Goal: Information Seeking & Learning: Learn about a topic

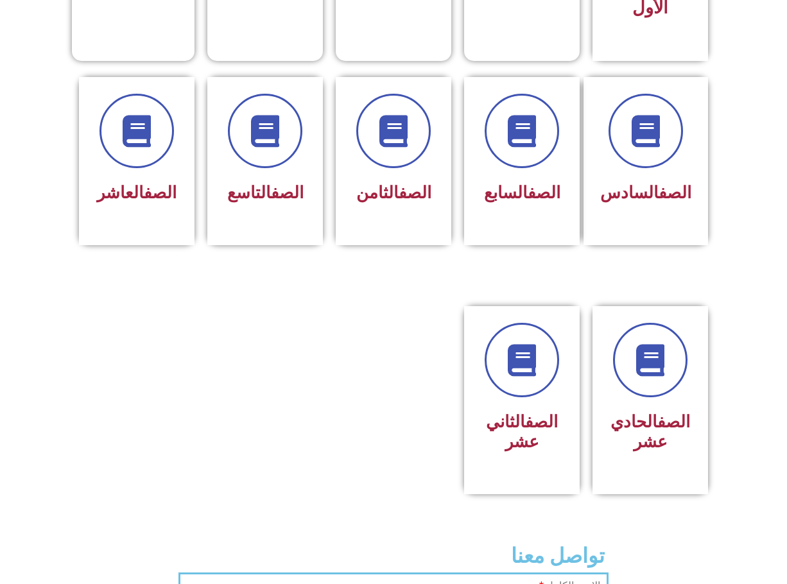
scroll to position [348, 0]
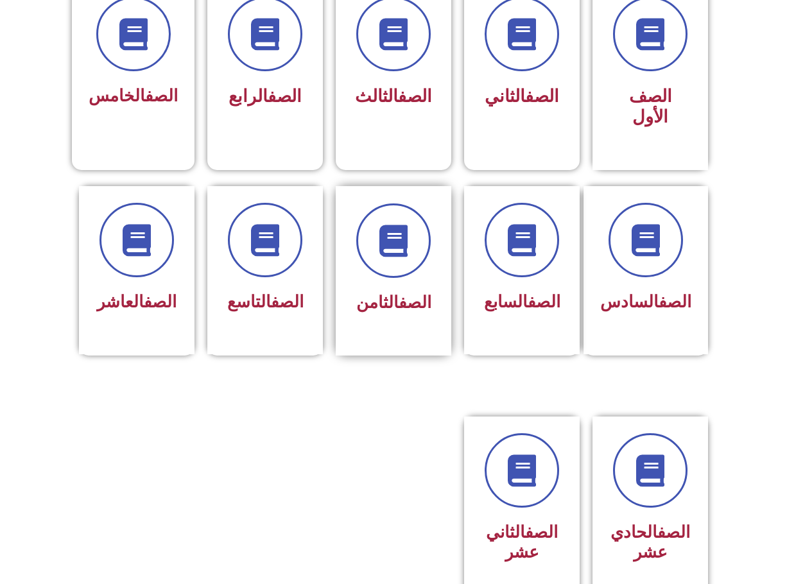
click at [438, 304] on div "الصف الثامن" at bounding box center [394, 271] width 116 height 170
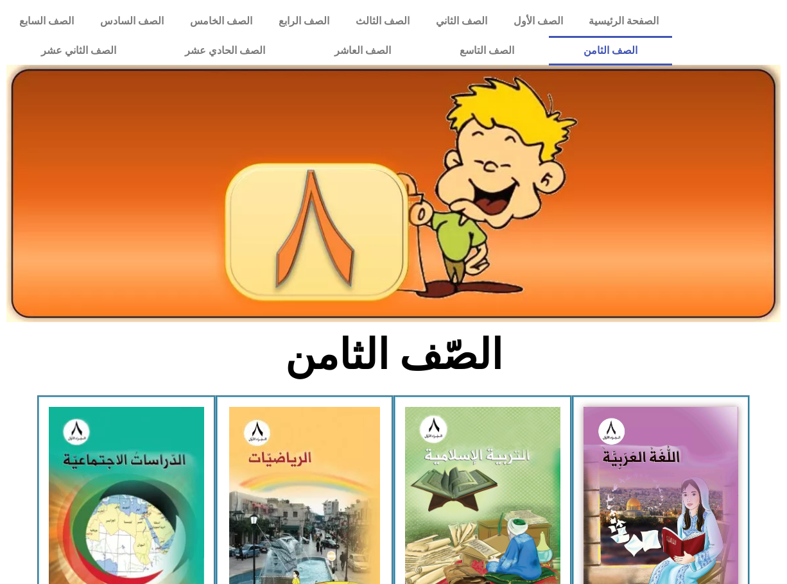
scroll to position [275, 0]
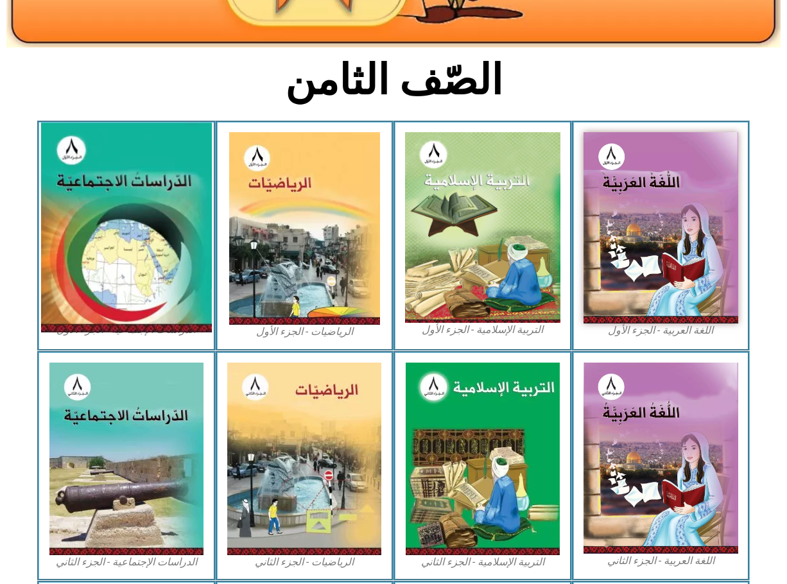
click at [162, 296] on img at bounding box center [126, 228] width 171 height 210
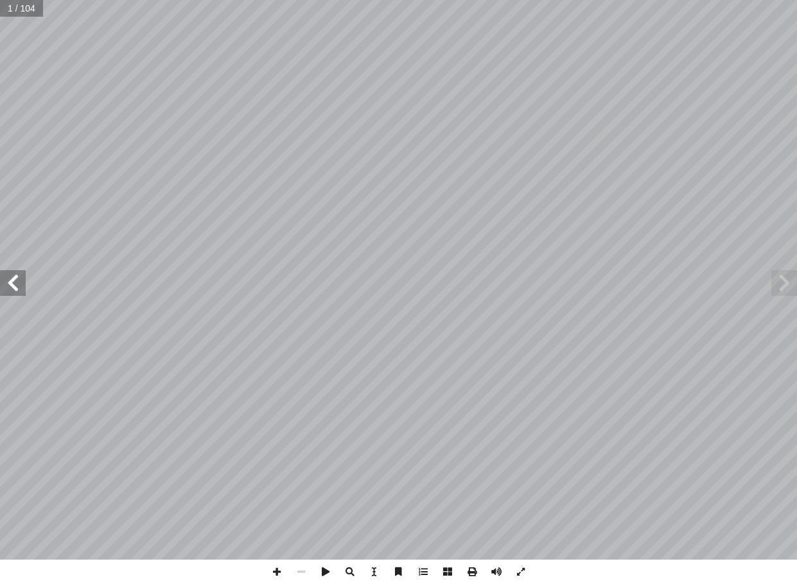
click at [19, 293] on span at bounding box center [13, 283] width 26 height 26
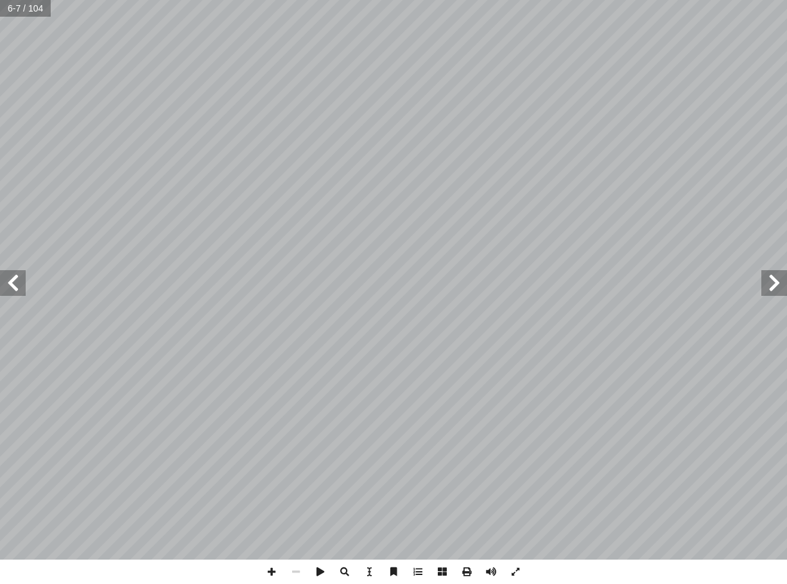
click at [1, 283] on span at bounding box center [13, 283] width 26 height 26
click at [10, 285] on span at bounding box center [13, 283] width 26 height 26
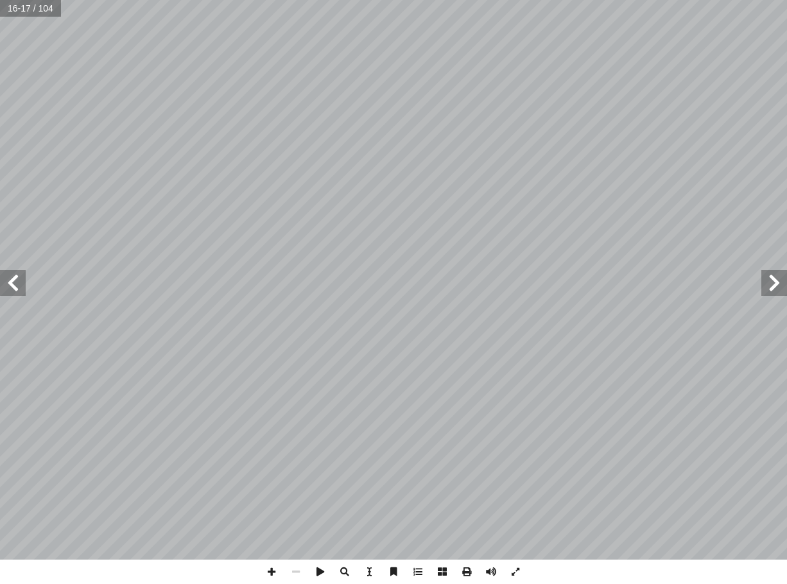
click at [17, 287] on span at bounding box center [13, 283] width 26 height 26
click at [780, 283] on span at bounding box center [775, 283] width 26 height 26
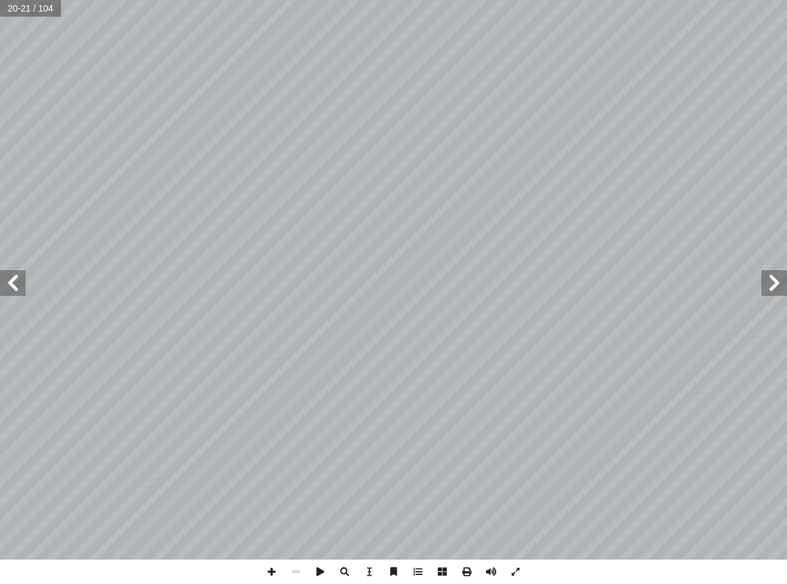
click at [13, 283] on span at bounding box center [13, 283] width 26 height 26
click at [156, 117] on html "الصفحة الرئيسية الصف الأول الصف الثاني الصف الثالث الصف الرابع الصف الخامس الصف…" at bounding box center [393, 58] width 787 height 117
click at [468, 575] on span at bounding box center [467, 572] width 24 height 24
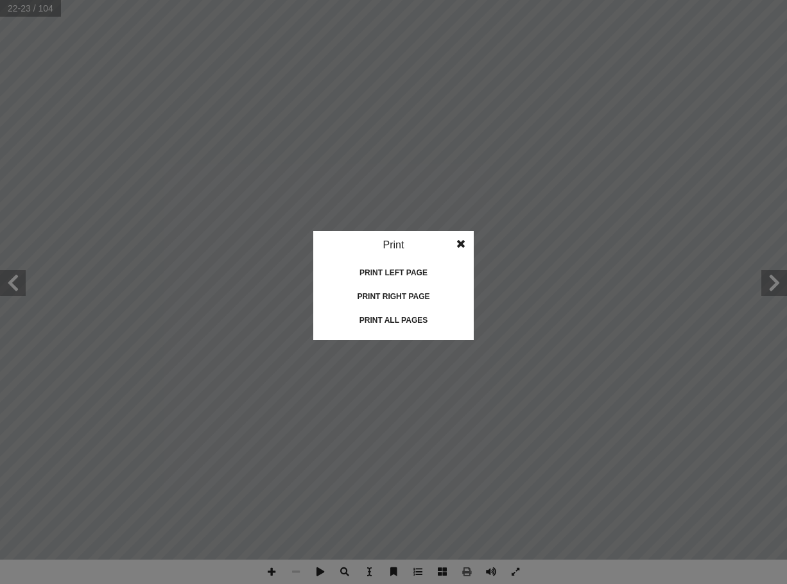
click at [401, 266] on div "Print left page" at bounding box center [393, 273] width 128 height 21
click at [387, 290] on div "Print right page" at bounding box center [393, 296] width 128 height 21
click at [462, 244] on span at bounding box center [461, 244] width 23 height 26
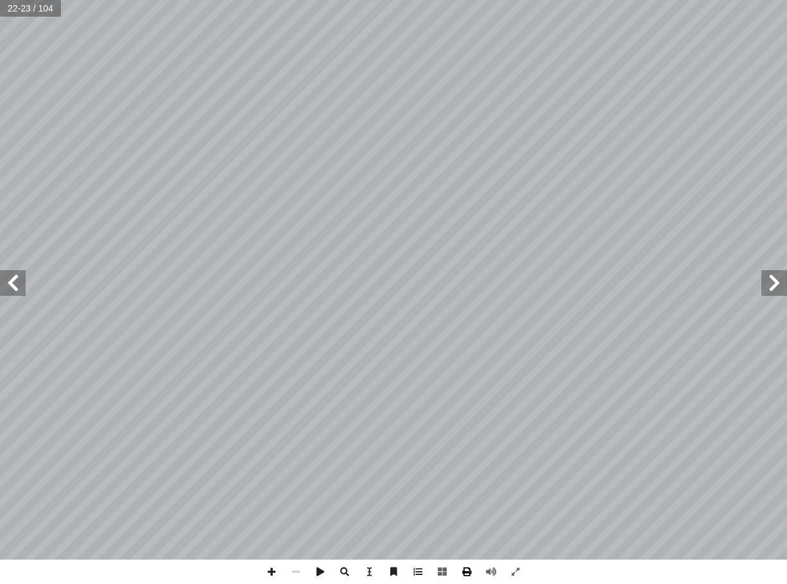
click at [469, 578] on span at bounding box center [467, 572] width 24 height 24
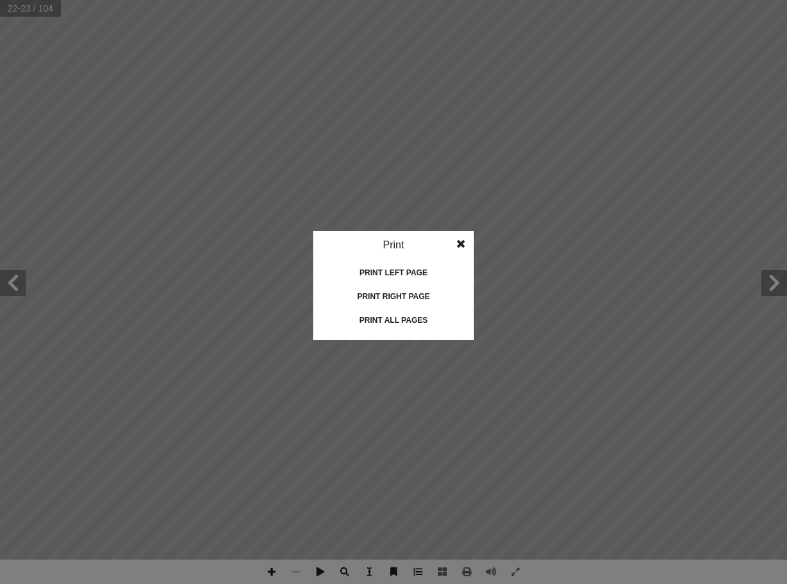
click at [394, 297] on div "Print right page" at bounding box center [393, 296] width 128 height 21
click at [471, 244] on span at bounding box center [461, 244] width 23 height 26
